Goal: Information Seeking & Learning: Learn about a topic

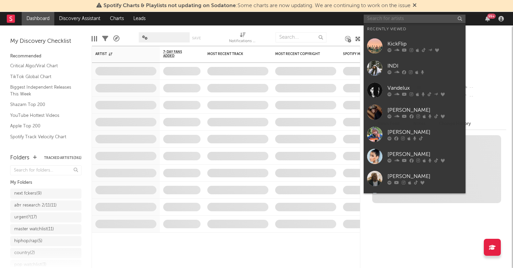
click at [407, 19] on input "text" at bounding box center [415, 19] width 102 height 8
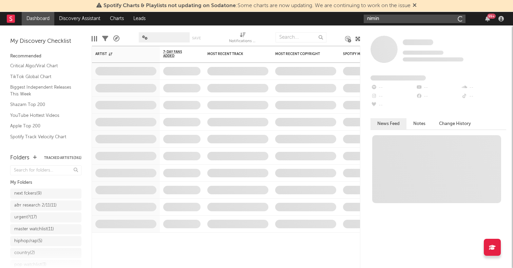
type input "nimino"
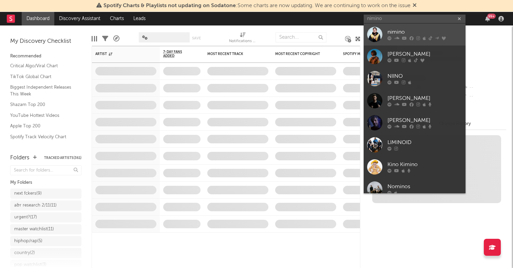
click at [375, 34] on div at bounding box center [374, 34] width 15 height 15
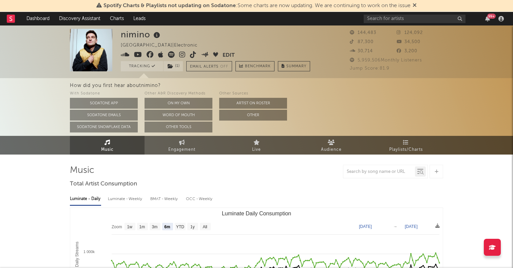
scroll to position [27, 0]
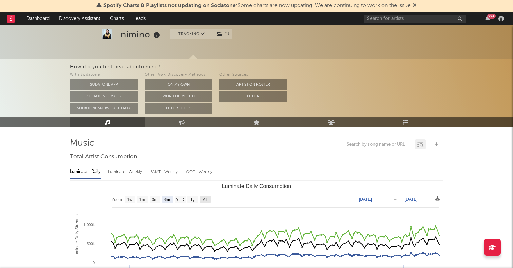
click at [207, 197] on text "All" at bounding box center [205, 199] width 4 height 5
select select "All"
type input "[DATE]"
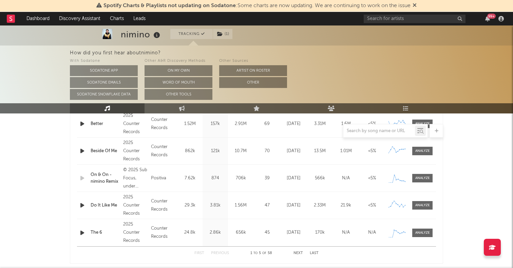
scroll to position [303, 0]
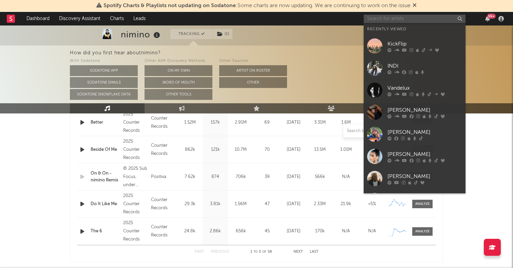
click at [402, 22] on input "text" at bounding box center [415, 19] width 102 height 8
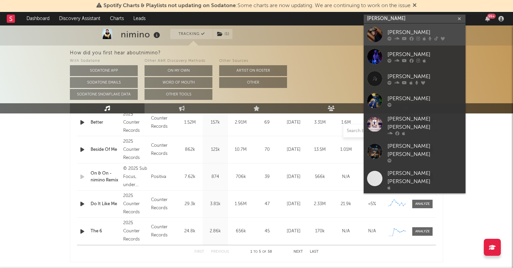
type input "[PERSON_NAME]"
click at [380, 32] on div at bounding box center [374, 34] width 15 height 15
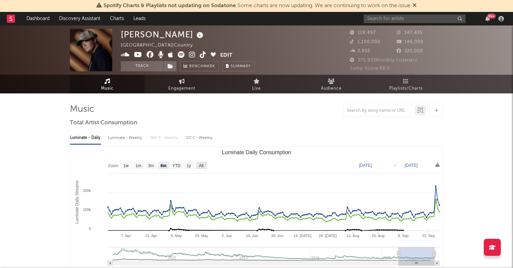
click at [202, 166] on text "All" at bounding box center [201, 165] width 4 height 5
select select "All"
type input "[DATE]"
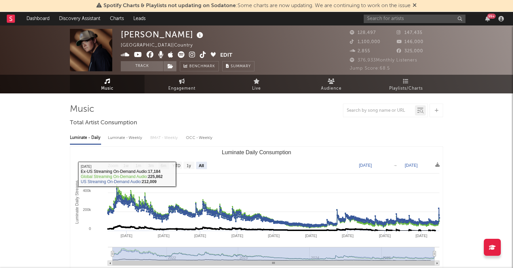
click at [166, 168] on rect "Luminate Daily Consumption" at bounding box center [164, 165] width 11 height 7
select select "6m"
type input "[DATE]"
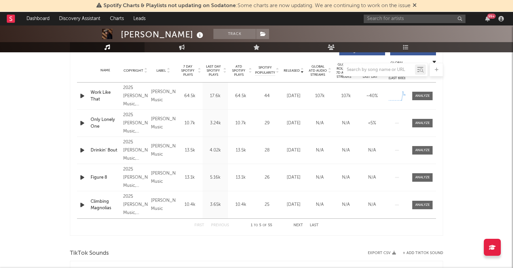
scroll to position [267, 0]
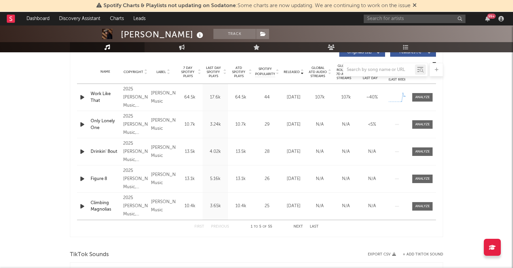
click at [50, 193] on div "[PERSON_NAME] Track [GEOGRAPHIC_DATA] | Country Edit Track Benchmark Summary 12…" at bounding box center [256, 271] width 513 height 1026
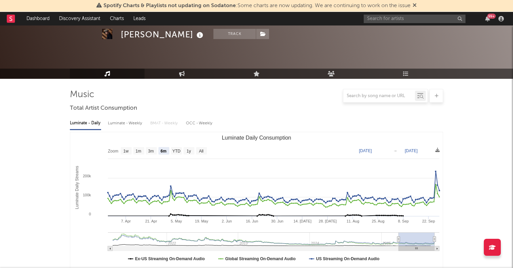
scroll to position [0, 0]
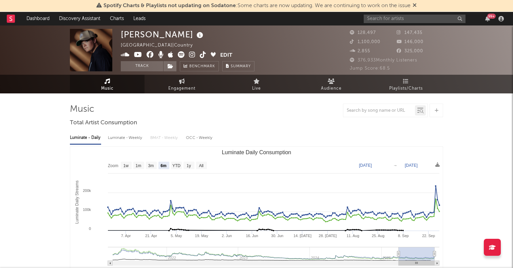
click at [204, 52] on icon at bounding box center [203, 54] width 6 height 7
click at [192, 56] on icon at bounding box center [192, 54] width 6 height 7
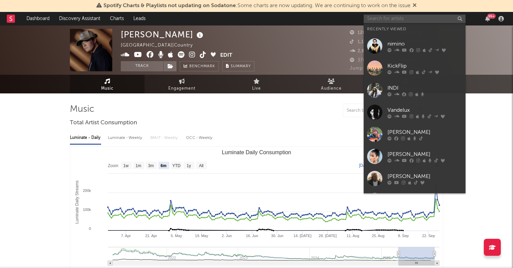
click at [377, 22] on input "text" at bounding box center [415, 19] width 102 height 8
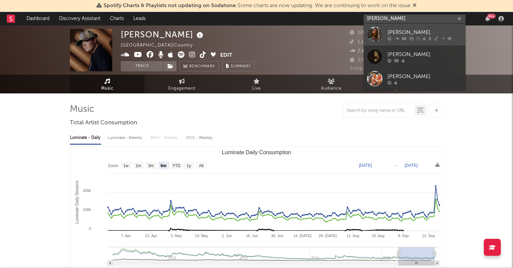
type input "[PERSON_NAME]"
click at [369, 34] on div at bounding box center [374, 34] width 15 height 15
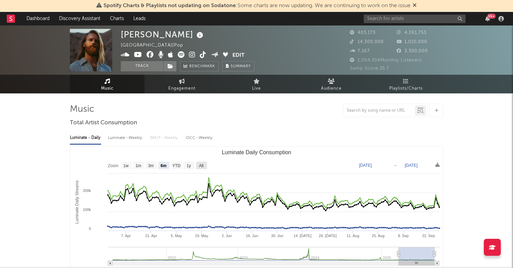
click at [202, 165] on text "All" at bounding box center [201, 165] width 4 height 5
select select "All"
type input "[DATE]"
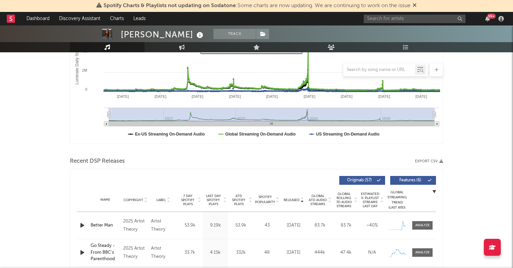
scroll to position [169, 0]
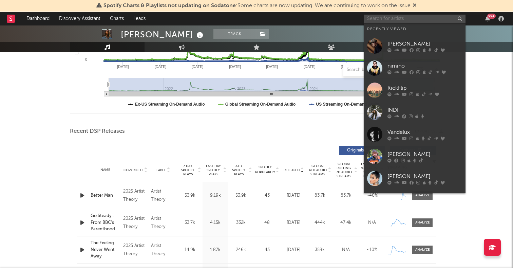
click at [376, 22] on input "text" at bounding box center [415, 19] width 102 height 8
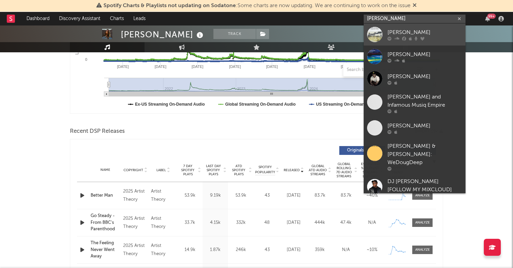
type input "[PERSON_NAME]"
click at [372, 36] on div at bounding box center [374, 34] width 15 height 15
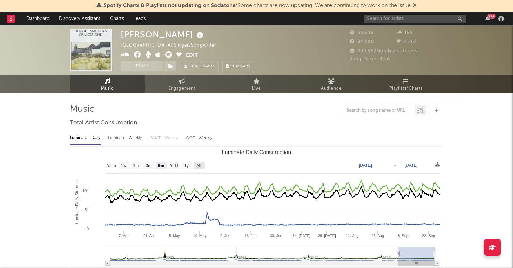
click at [201, 163] on text "All" at bounding box center [199, 165] width 4 height 5
select select "All"
type input "[DATE]"
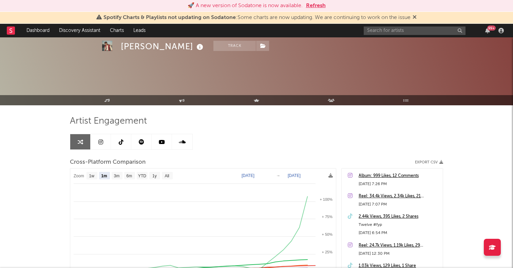
select select "1m"
